Goal: Task Accomplishment & Management: Manage account settings

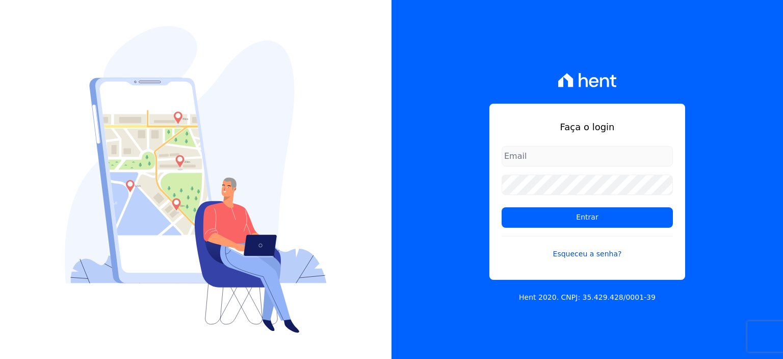
click at [598, 249] on link "Esqueceu a senha?" at bounding box center [587, 247] width 171 height 23
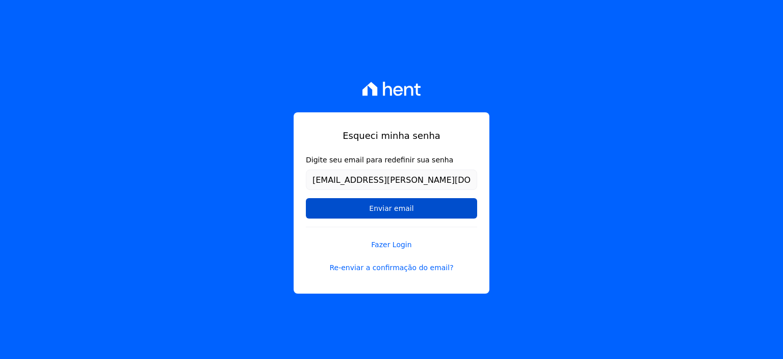
type input "[EMAIL_ADDRESS][PERSON_NAME][DOMAIN_NAME]"
click at [452, 204] on input "Enviar email" at bounding box center [391, 208] width 171 height 20
click at [394, 208] on input "Enviar email" at bounding box center [391, 208] width 171 height 20
click at [354, 205] on input "Enviar email" at bounding box center [391, 208] width 171 height 20
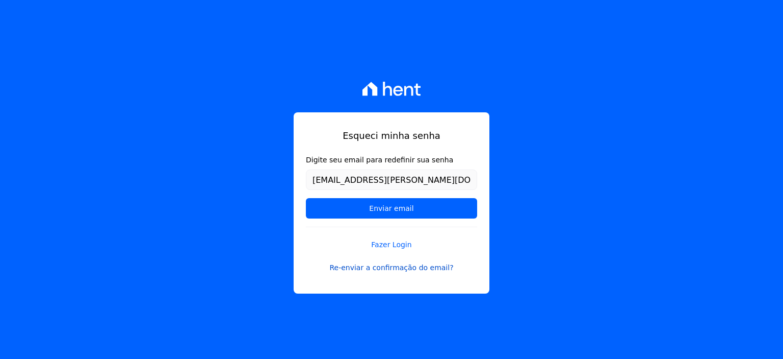
click at [382, 271] on link "Re-enviar a confirmação do email?" at bounding box center [391, 267] width 171 height 11
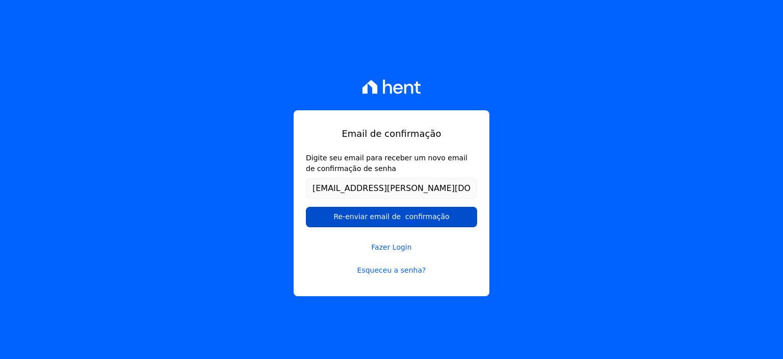
type input "[EMAIL_ADDRESS][PERSON_NAME][DOMAIN_NAME]"
click at [394, 215] on input "Re-enviar email de confirmação" at bounding box center [391, 217] width 171 height 20
